Goal: Find contact information: Find contact information

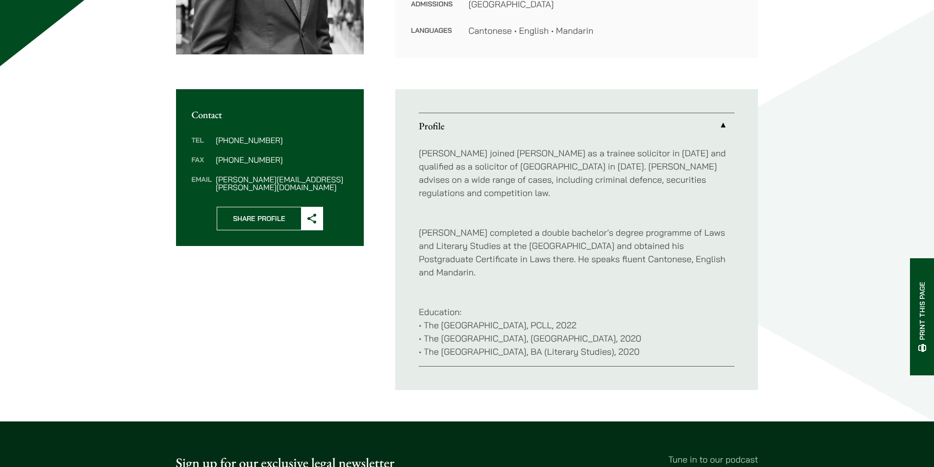
scroll to position [294, 0]
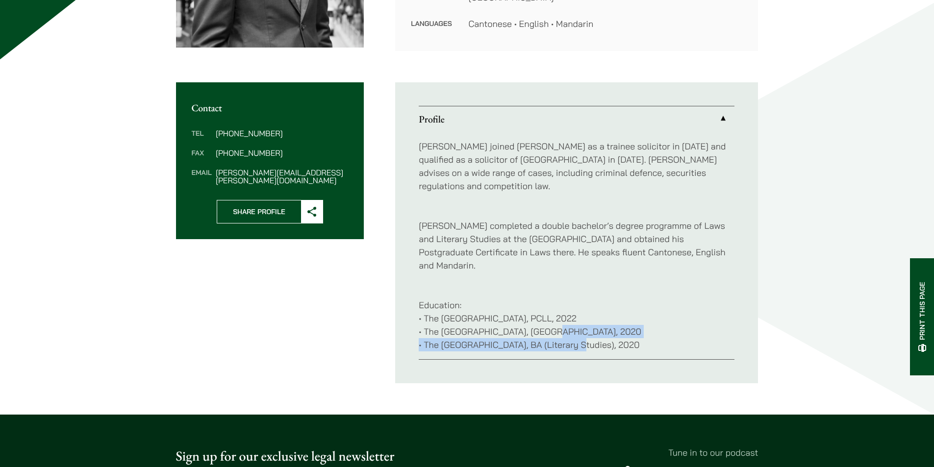
drag, startPoint x: 575, startPoint y: 320, endPoint x: 545, endPoint y: 304, distance: 34.2
click at [545, 304] on p "Education: • The University of Hong Kong, PCLL, 2022 • The University of Hong K…" at bounding box center [577, 318] width 316 height 66
click at [619, 320] on p "Education: • The University of Hong Kong, PCLL, 2022 • The University of Hong K…" at bounding box center [577, 318] width 316 height 66
drag, startPoint x: 621, startPoint y: 320, endPoint x: 569, endPoint y: 320, distance: 52.0
click at [569, 320] on p "Education: • The University of Hong Kong, PCLL, 2022 • The University of Hong K…" at bounding box center [577, 318] width 316 height 66
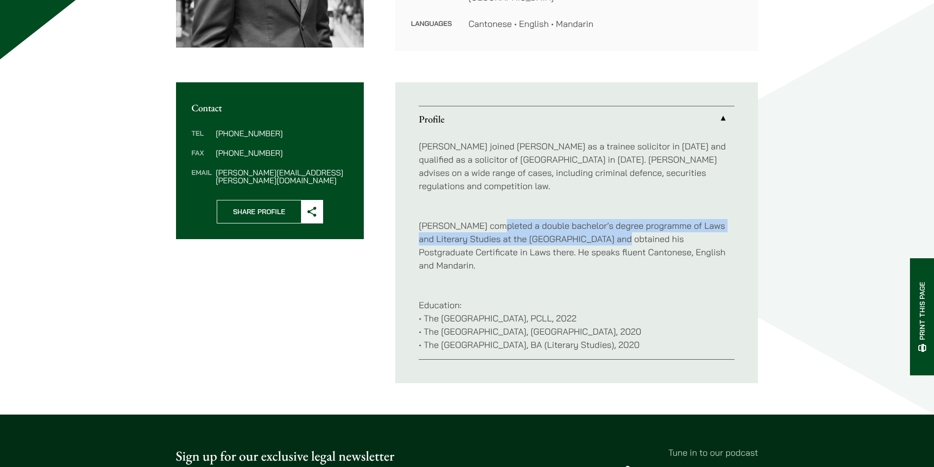
drag, startPoint x: 492, startPoint y: 214, endPoint x: 599, endPoint y: 229, distance: 108.3
click at [599, 229] on p "Brian completed a double bachelor’s degree programme of Laws and Literary Studi…" at bounding box center [577, 239] width 316 height 66
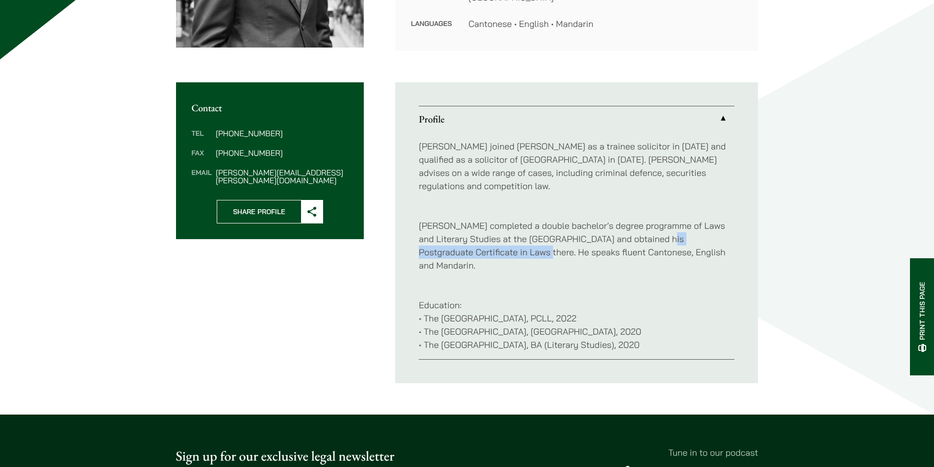
drag, startPoint x: 645, startPoint y: 228, endPoint x: 506, endPoint y: 238, distance: 139.1
click at [506, 238] on p "Brian completed a double bachelor’s degree programme of Laws and Literary Studi…" at bounding box center [577, 239] width 316 height 66
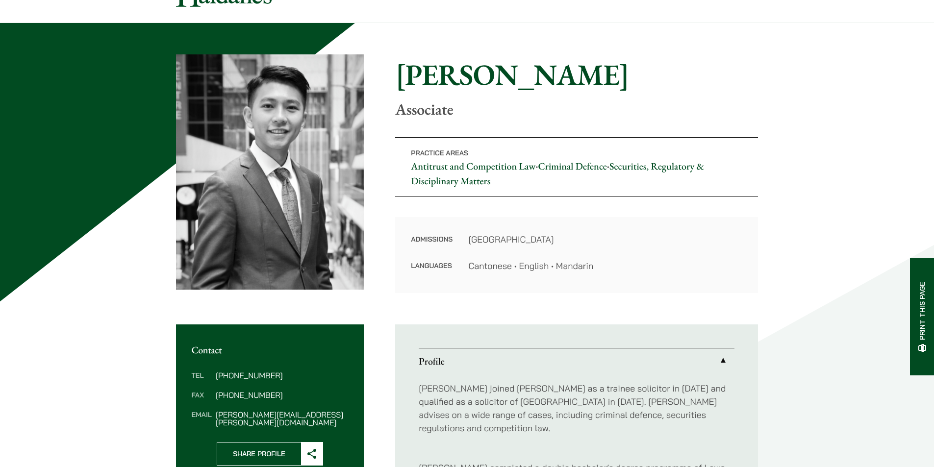
scroll to position [98, 0]
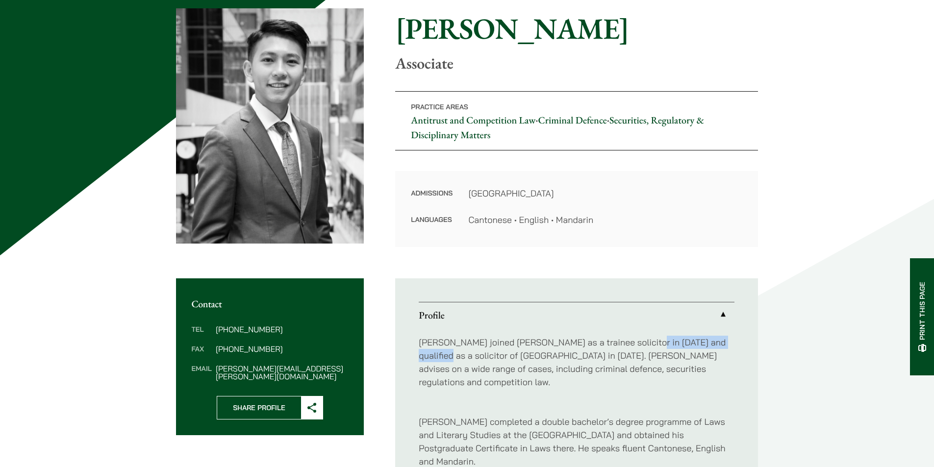
drag, startPoint x: 642, startPoint y: 344, endPoint x: 749, endPoint y: 342, distance: 107.4
click at [749, 342] on ul "Profile Brian joined Haldanes as a trainee solicitor in 2022 and qualified as a…" at bounding box center [576, 428] width 363 height 301
drag, startPoint x: 500, startPoint y: 358, endPoint x: 482, endPoint y: 355, distance: 18.8
click at [482, 355] on p "Brian joined Haldanes as a trainee solicitor in 2022 and qualified as a solicit…" at bounding box center [577, 362] width 316 height 53
drag, startPoint x: 461, startPoint y: 74, endPoint x: 398, endPoint y: 61, distance: 64.0
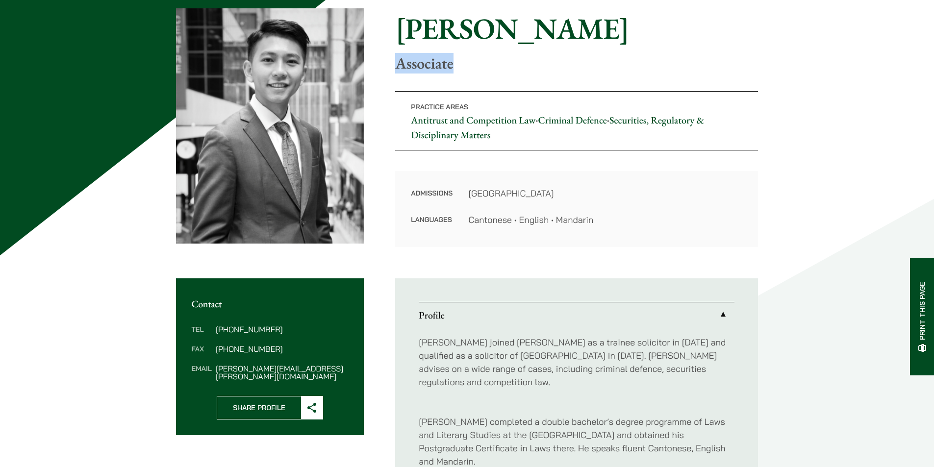
click at [398, 61] on div "Home » Lawyers » Brian Fung Brian Fung Associate Practice Areas Antitrust and C…" at bounding box center [467, 127] width 582 height 239
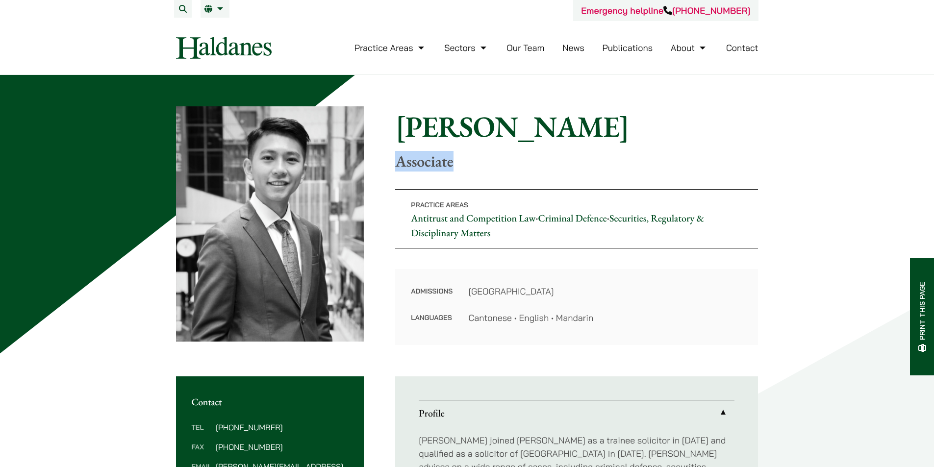
click at [533, 47] on link "Our Team" at bounding box center [525, 47] width 38 height 11
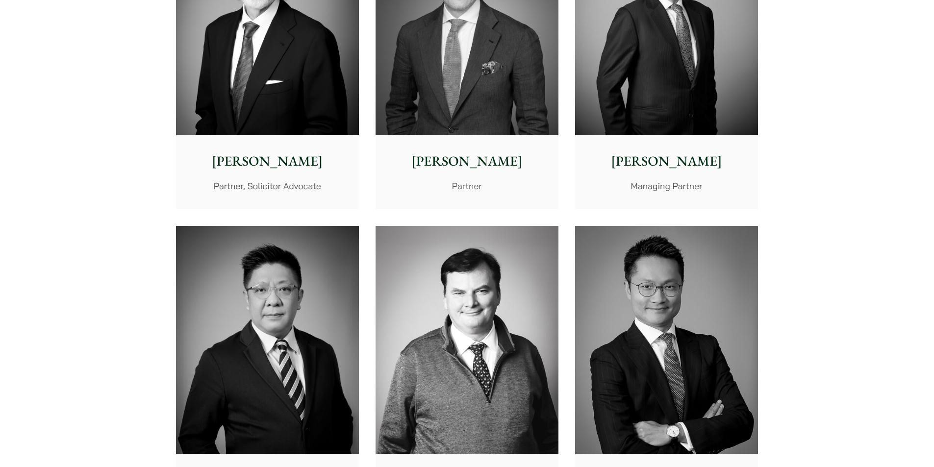
scroll to position [539, 0]
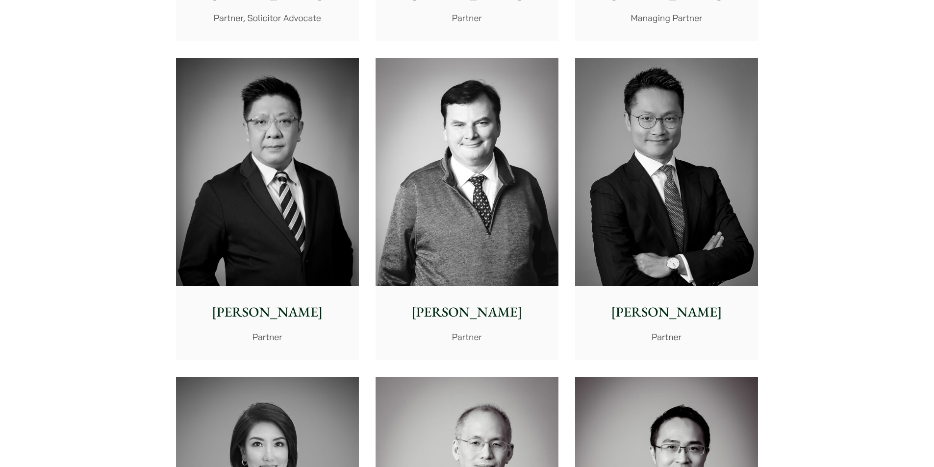
click at [675, 215] on img at bounding box center [666, 172] width 183 height 229
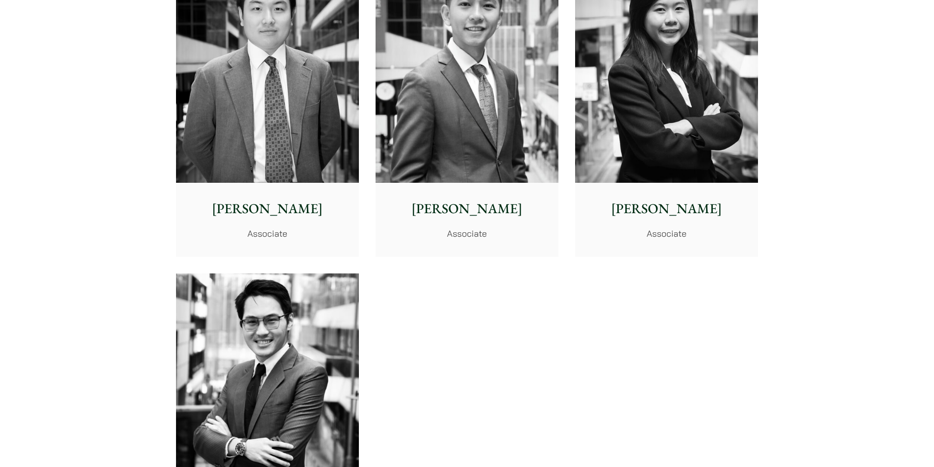
scroll to position [3872, 0]
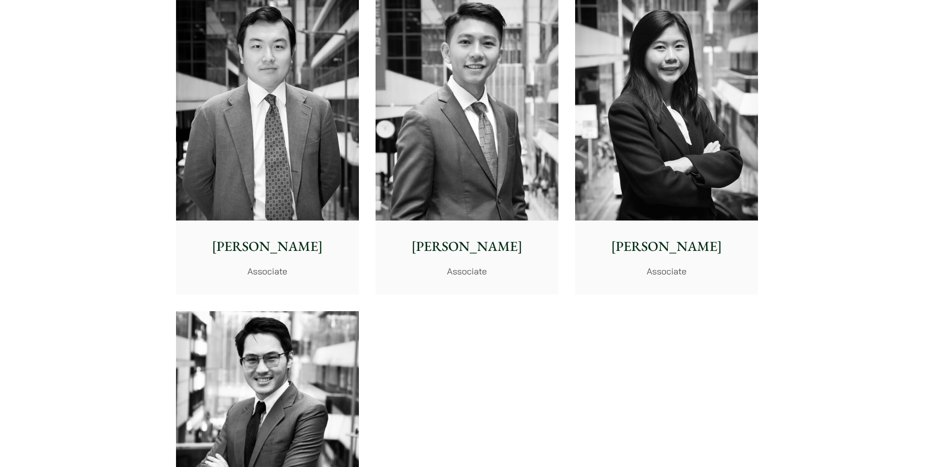
click at [508, 265] on p "Associate" at bounding box center [466, 271] width 167 height 13
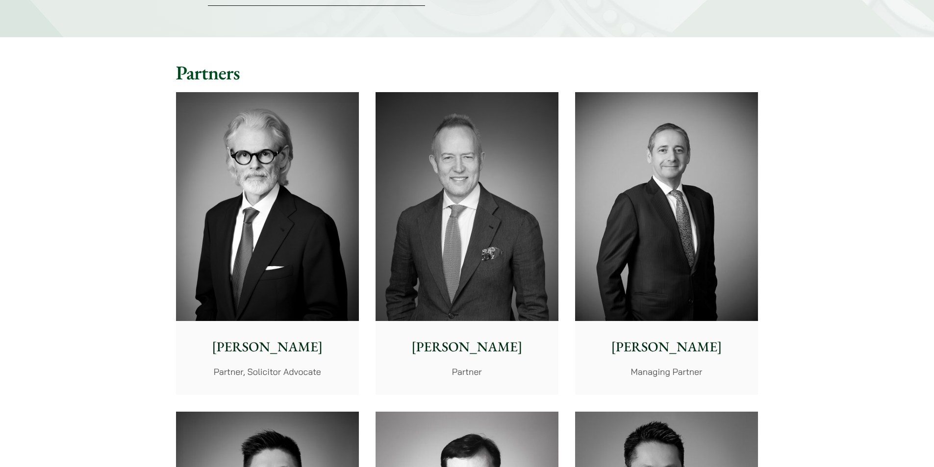
scroll to position [0, 0]
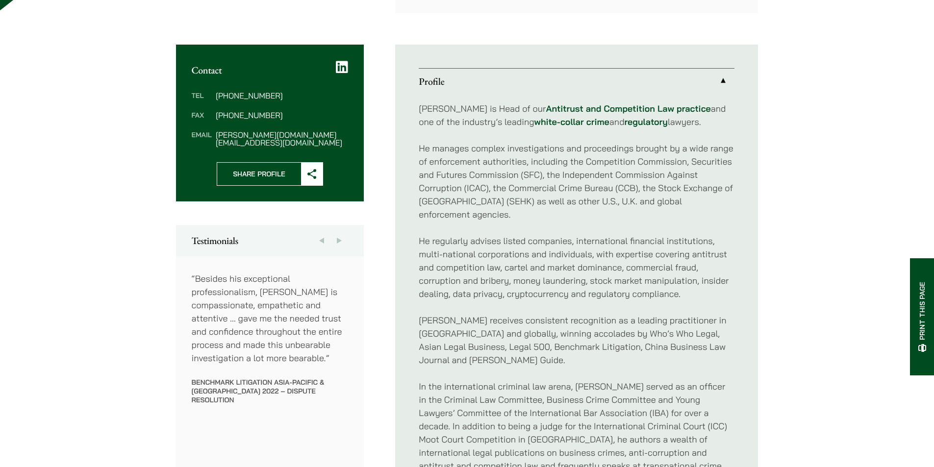
scroll to position [392, 0]
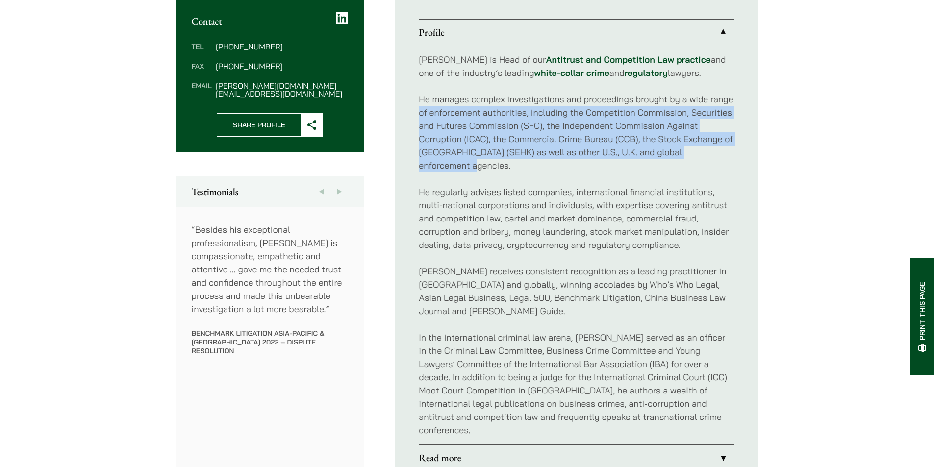
drag, startPoint x: 735, startPoint y: 143, endPoint x: 403, endPoint y: 103, distance: 334.1
click at [403, 103] on ul "Profile [PERSON_NAME] is Head of our Antitrust and Competition Law practice and…" at bounding box center [576, 245] width 363 height 499
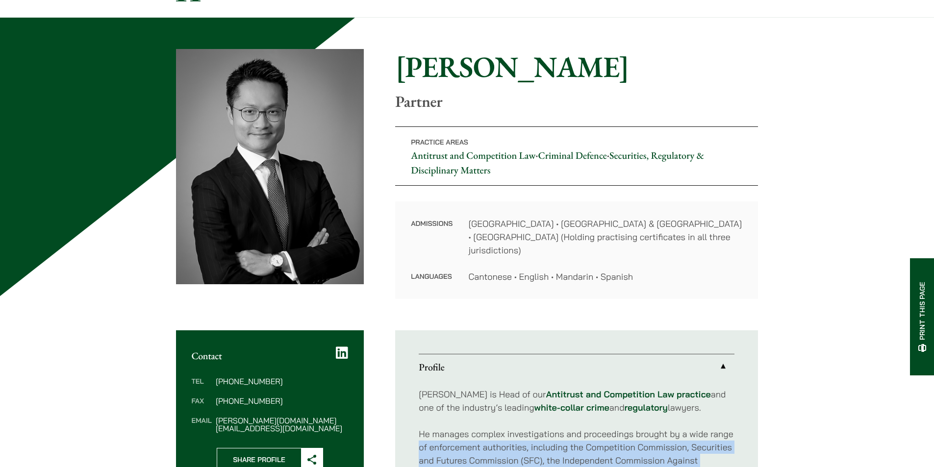
scroll to position [0, 0]
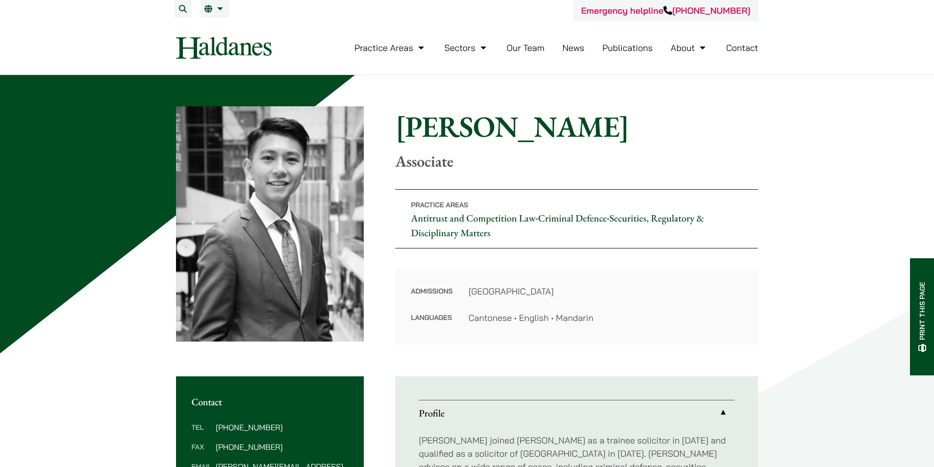
drag, startPoint x: 285, startPoint y: 425, endPoint x: 238, endPoint y: 426, distance: 46.6
click at [238, 426] on dd "(852) 2230 1408" at bounding box center [282, 427] width 132 height 8
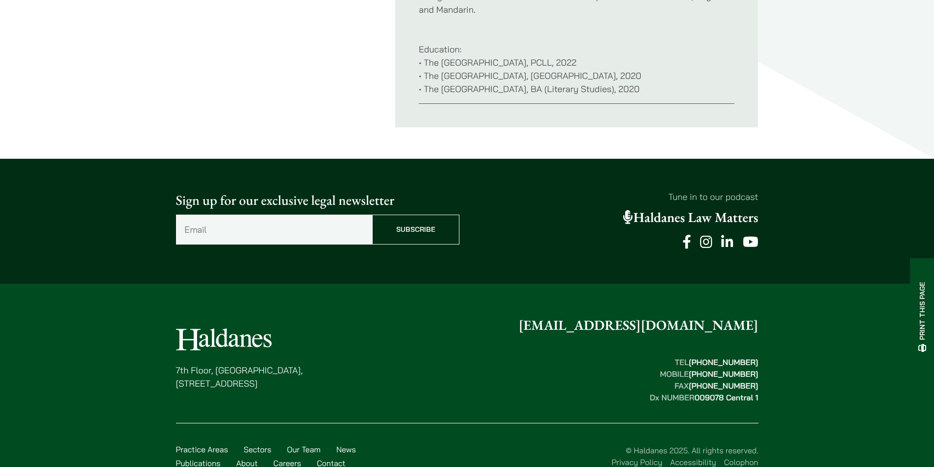
scroll to position [557, 0]
